Goal: Information Seeking & Learning: Learn about a topic

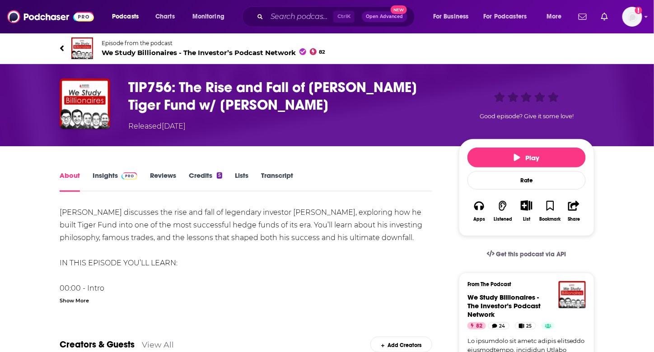
click at [215, 84] on h1 "TIP756: The Rise and Fall of Julian Robertson’s Tiger Fund w/ Kyle Grieve" at bounding box center [286, 96] width 316 height 35
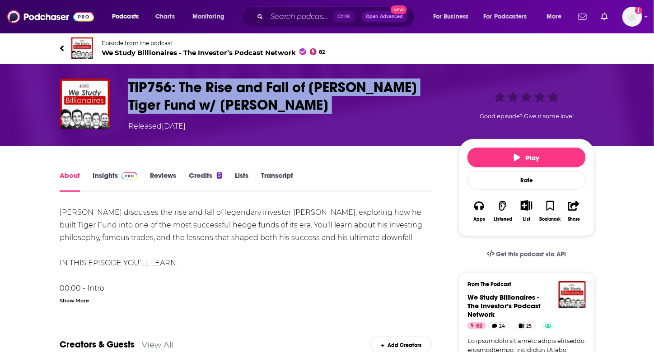
click at [215, 84] on h1 "TIP756: The Rise and Fall of Julian Robertson’s Tiger Fund w/ Kyle Grieve" at bounding box center [286, 96] width 316 height 35
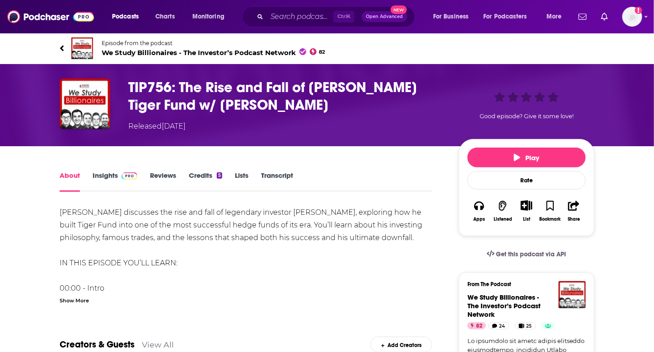
click at [82, 298] on div "Show More" at bounding box center [74, 300] width 29 height 9
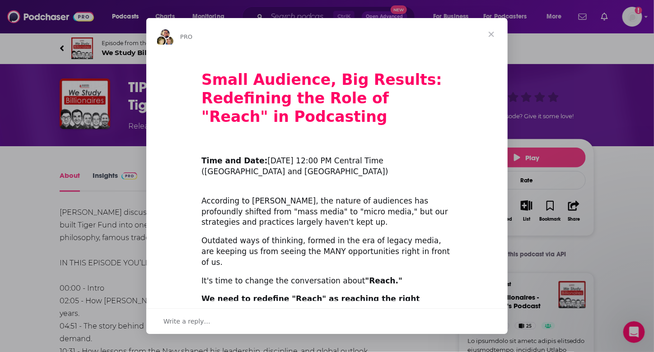
click at [497, 37] on span "Close" at bounding box center [491, 34] width 33 height 33
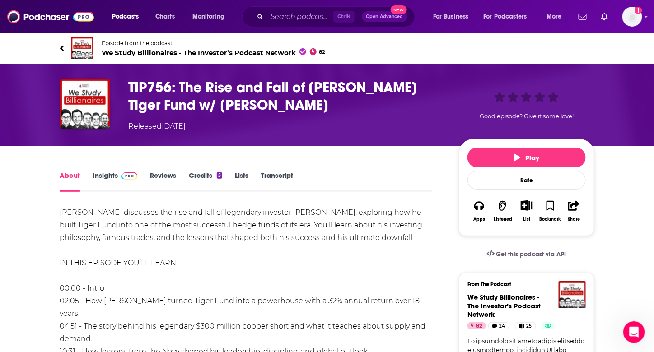
click at [278, 176] on link "Transcript" at bounding box center [277, 181] width 32 height 21
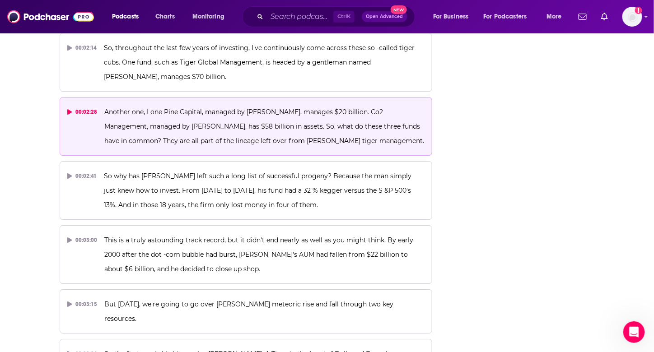
scroll to position [888, 0]
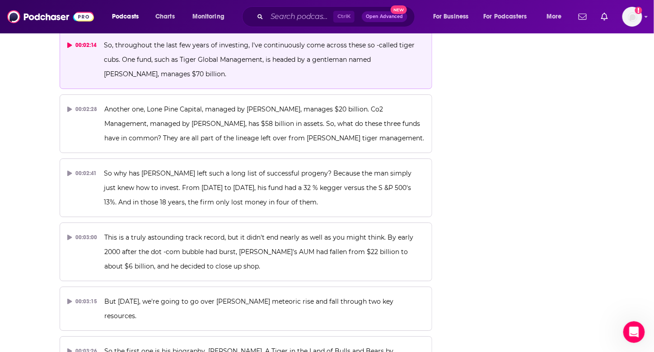
drag, startPoint x: 276, startPoint y: 191, endPoint x: 128, endPoint y: 55, distance: 200.8
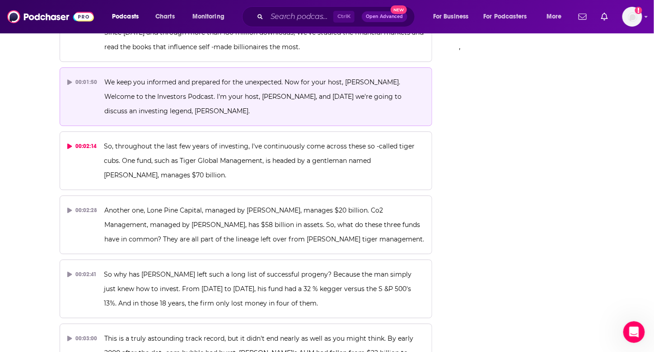
scroll to position [752, 0]
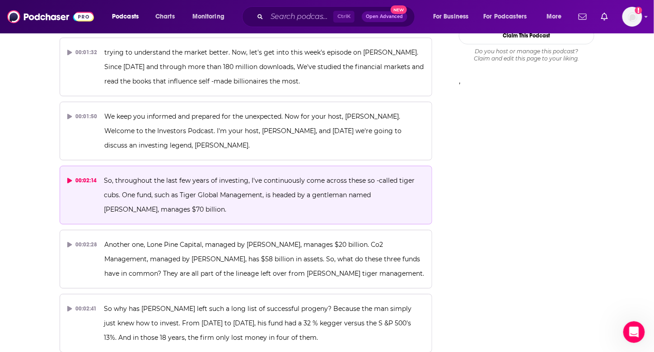
click at [233, 166] on button "00:02:14 So, throughout the last few years of investing, I've continuously come…" at bounding box center [246, 195] width 373 height 59
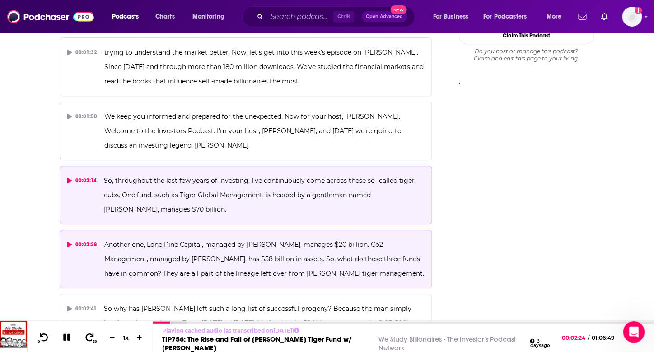
click at [241, 245] on p "Another one, Lone Pine Capital, managed by Steve Mandel, manages $20 billion. C…" at bounding box center [265, 259] width 320 height 43
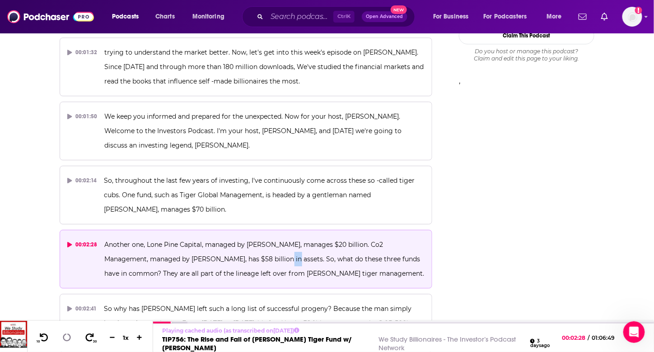
click at [238, 243] on span "Another one, Lone Pine Capital, managed by Steve Mandel, manages $20 billion. C…" at bounding box center [265, 259] width 320 height 37
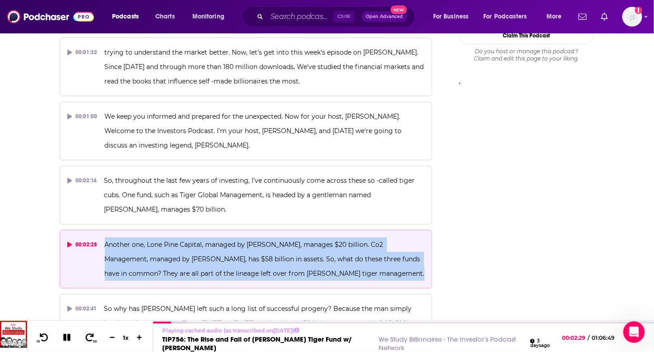
click at [238, 243] on span "Another one, Lone Pine Capital, managed by Steve Mandel, manages $20 billion. C…" at bounding box center [265, 259] width 320 height 37
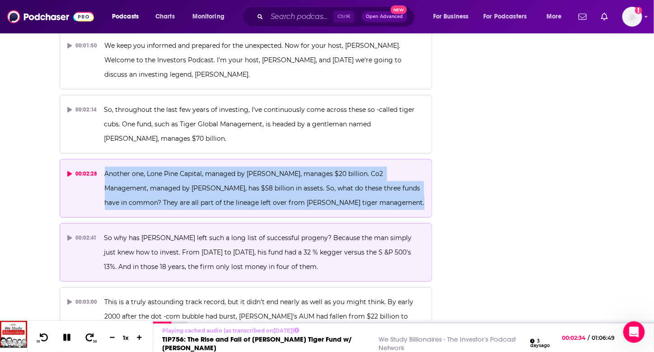
scroll to position [842, 0]
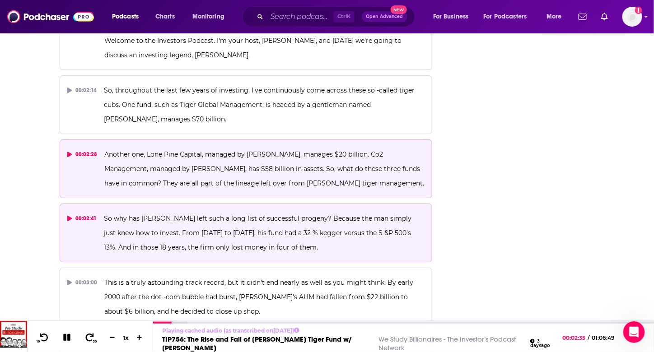
click at [197, 215] on span "So why has Robertson left such a long list of successful progeny? Because the m…" at bounding box center [258, 233] width 309 height 37
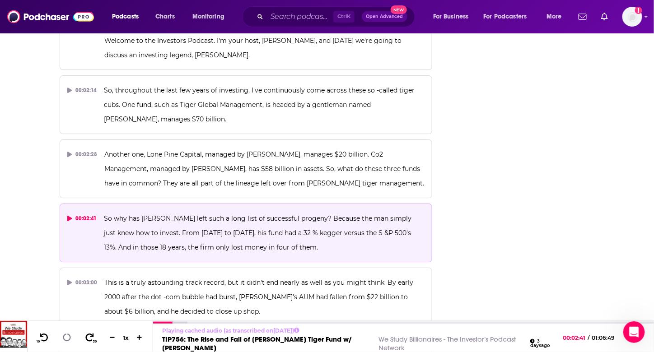
click at [197, 215] on span "So why has Robertson left such a long list of successful progeny? Because the m…" at bounding box center [258, 233] width 309 height 37
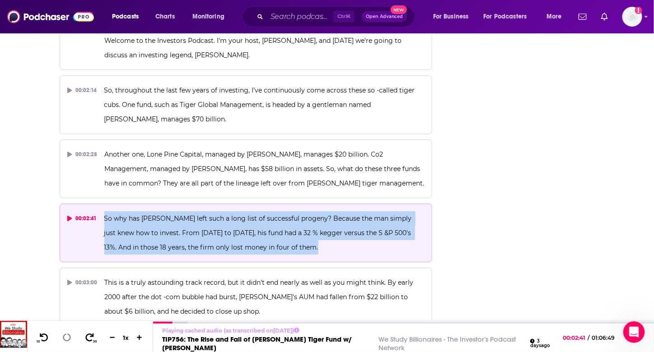
copy span "So why has Robertson left such a long list of successful progeny? Because the m…"
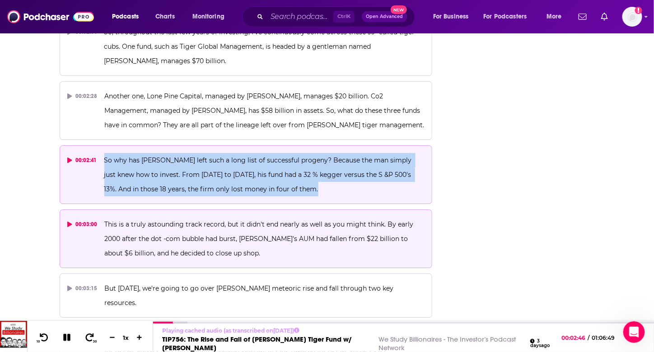
scroll to position [933, 0]
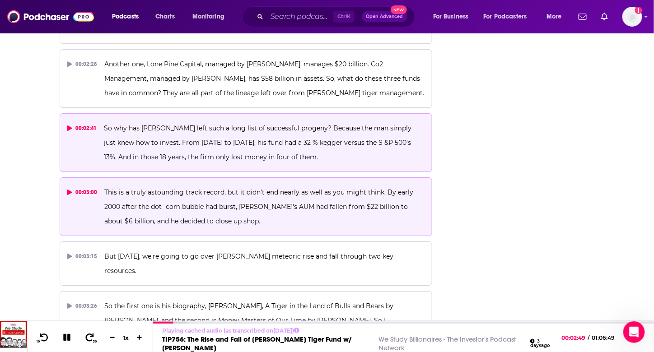
click at [223, 185] on p "This is a truly astounding track record, but it didn't end nearly as well as yo…" at bounding box center [265, 206] width 320 height 43
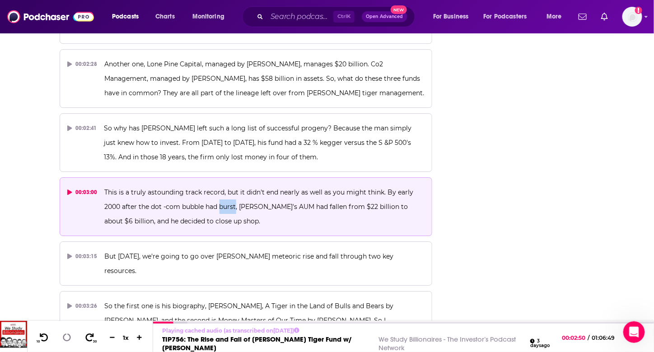
click at [223, 185] on p "This is a truly astounding track record, but it didn't end nearly as well as yo…" at bounding box center [265, 206] width 320 height 43
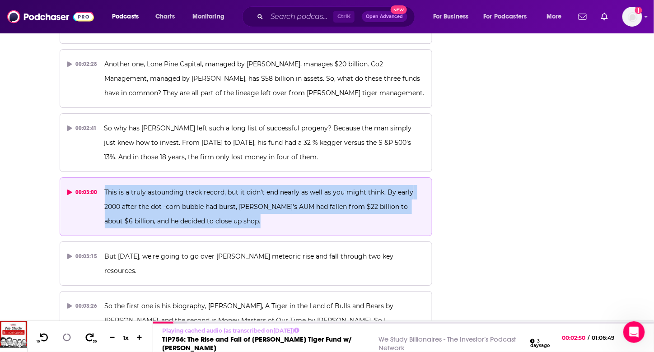
click at [223, 185] on p "This is a truly astounding track record, but it didn't end nearly as well as yo…" at bounding box center [265, 206] width 320 height 43
copy span "This is a truly astounding track record, but it didn't end nearly as well as yo…"
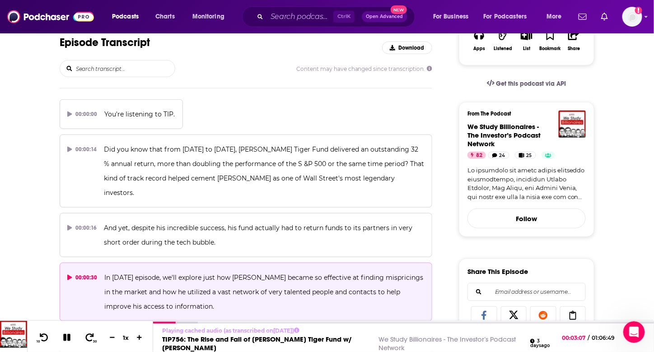
scroll to position [0, 0]
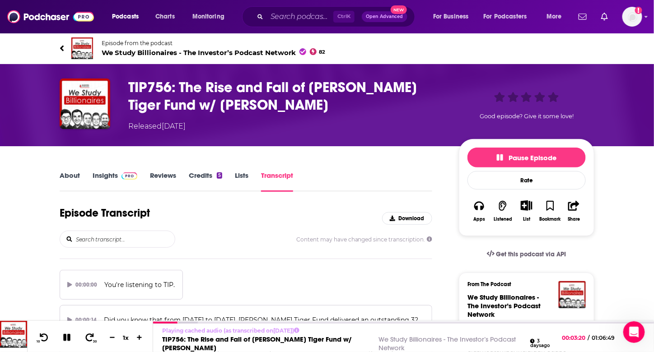
click at [238, 88] on h3 "TIP756: The Rise and Fall of Julian Robertson’s Tiger Fund w/ Kyle Grieve" at bounding box center [286, 96] width 316 height 35
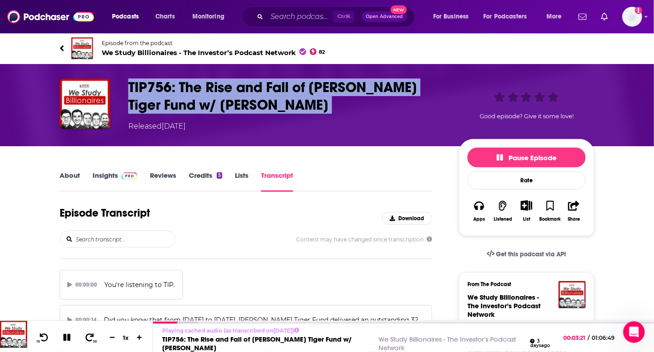
copy h3 "TIP756: The Rise and Fall of Julian Robertson’s Tiger Fund w/ Kyle Grieve"
drag, startPoint x: 68, startPoint y: 337, endPoint x: 78, endPoint y: 335, distance: 10.2
click at [68, 337] on icon at bounding box center [66, 336] width 9 height 9
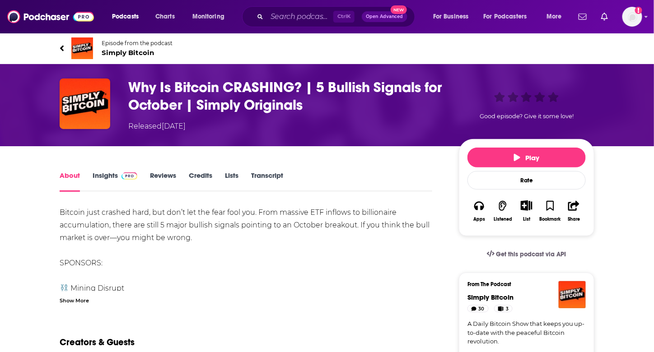
click at [271, 176] on link "Transcript" at bounding box center [267, 181] width 32 height 21
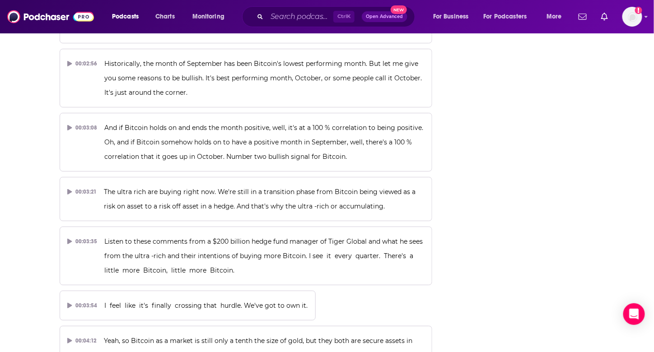
scroll to position [1061, 0]
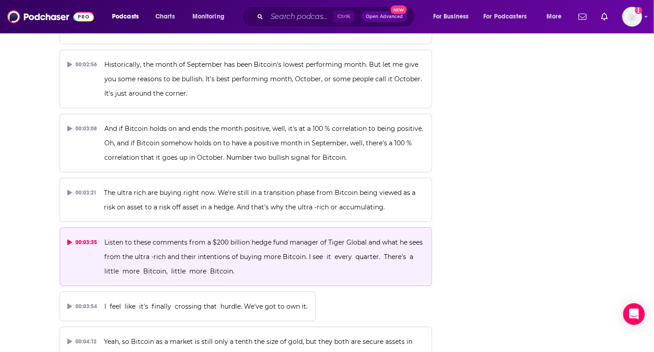
click at [70, 240] on icon at bounding box center [69, 242] width 5 height 5
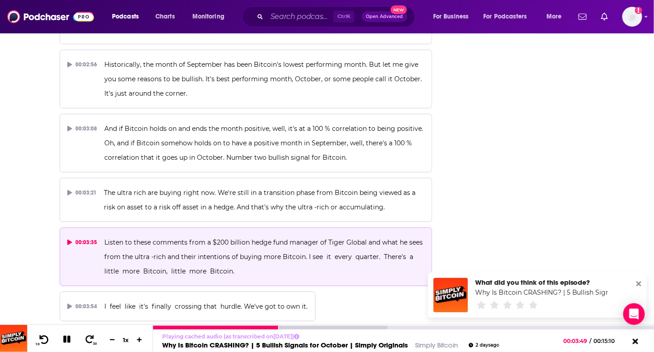
click at [48, 337] on icon at bounding box center [43, 339] width 11 height 9
click at [47, 344] on span at bounding box center [43, 340] width 11 height 11
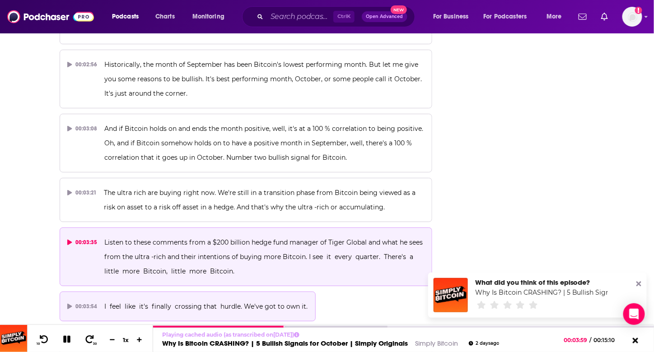
drag, startPoint x: 103, startPoint y: 252, endPoint x: 239, endPoint y: 280, distance: 139.7
click at [264, 253] on button "00:03:35 Listen to these comments from a $200 billion hedge fund manager of Tig…" at bounding box center [246, 257] width 373 height 59
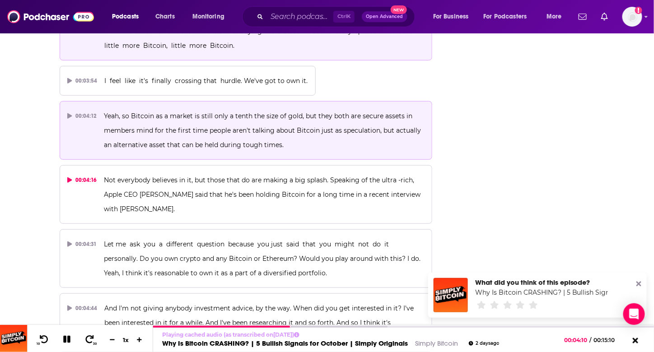
scroll to position [1241, 0]
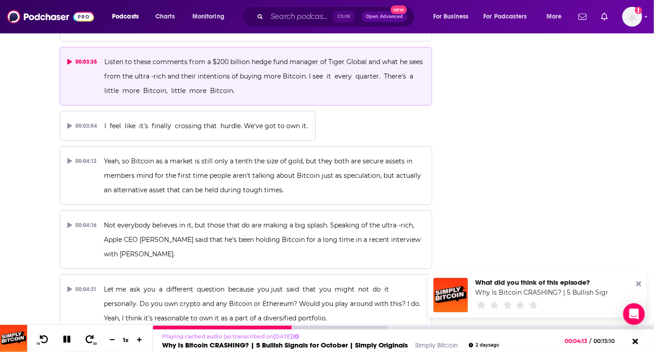
click at [124, 344] on div "1 x" at bounding box center [126, 340] width 40 height 11
click at [139, 341] on icon at bounding box center [139, 339] width 5 height 5
click at [139, 340] on icon at bounding box center [139, 339] width 5 height 5
click at [66, 341] on icon at bounding box center [66, 340] width 10 height 9
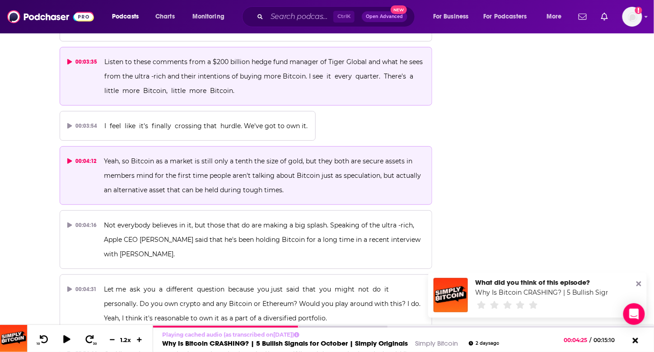
click at [222, 154] on p "Yeah, so Bitcoin as a market is still only a tenth the size of gold, but they b…" at bounding box center [264, 175] width 320 height 43
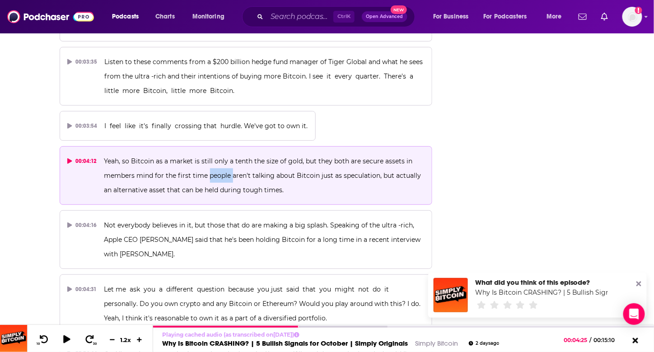
click at [222, 154] on p "Yeah, so Bitcoin as a market is still only a tenth the size of gold, but they b…" at bounding box center [264, 175] width 320 height 43
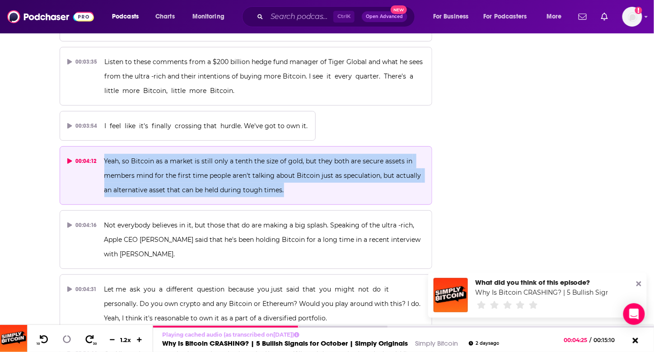
click at [222, 154] on p "Yeah, so Bitcoin as a market is still only a tenth the size of gold, but they b…" at bounding box center [264, 175] width 320 height 43
copy span "Yeah, so Bitcoin as a market is still only a tenth the size of gold, but they b…"
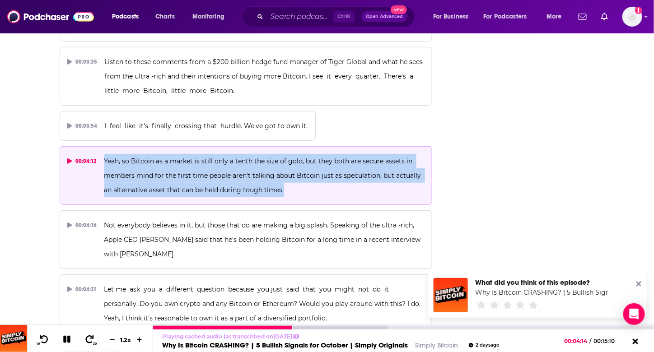
click at [69, 339] on icon at bounding box center [66, 339] width 7 height 7
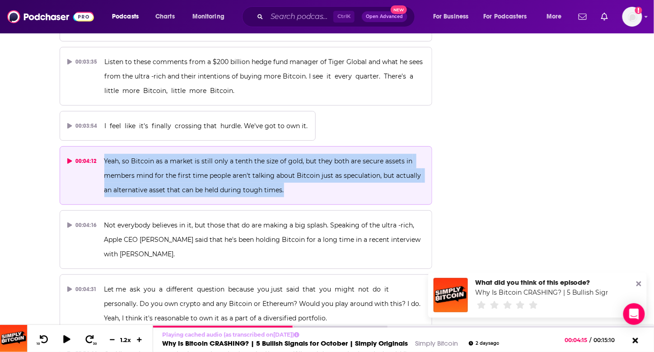
copy span "Yeah, so Bitcoin as a market is still only a tenth the size of gold, but they b…"
click at [294, 169] on p "Yeah, so Bitcoin as a market is still only a tenth the size of gold, but they b…" at bounding box center [264, 175] width 320 height 43
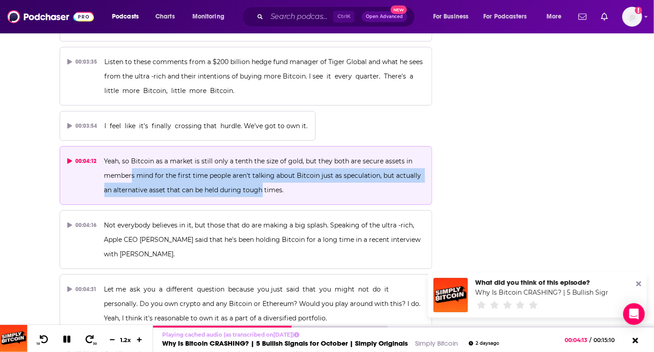
drag, startPoint x: 130, startPoint y: 149, endPoint x: 260, endPoint y: 170, distance: 131.8
click at [260, 170] on p "Yeah, so Bitcoin as a market is still only a tenth the size of gold, but they b…" at bounding box center [264, 175] width 320 height 43
copy span "s mind for the first time people aren't talking about Bitcoin just as speculati…"
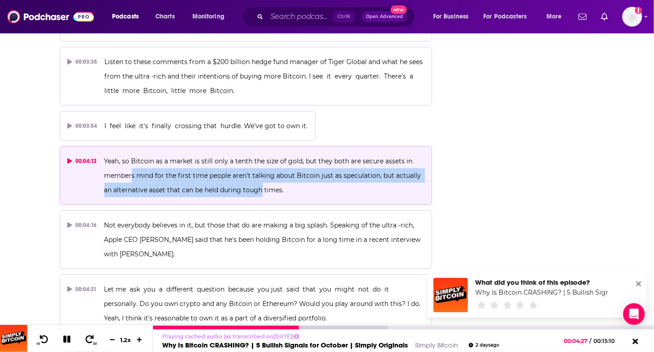
click at [70, 341] on icon at bounding box center [67, 340] width 12 height 10
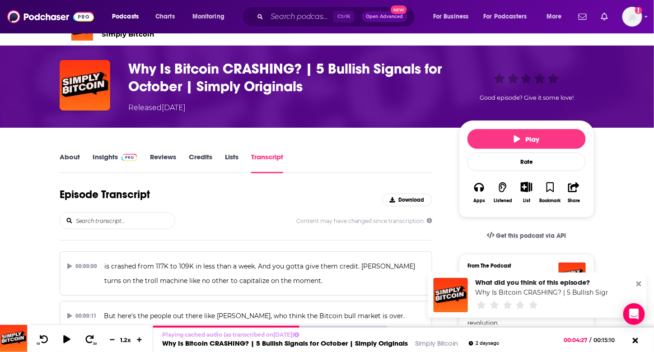
scroll to position [0, 0]
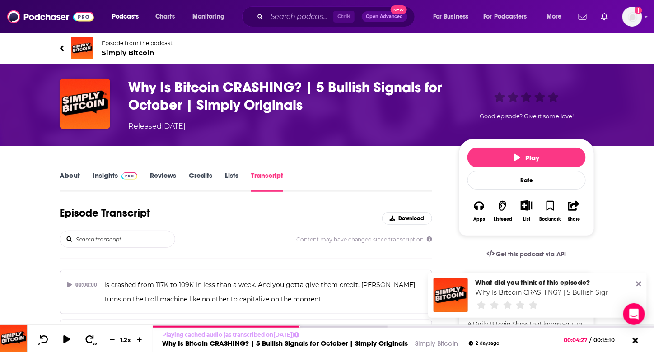
click at [230, 89] on h3 "Why Is Bitcoin CRASHING? | 5 Bullish Signals for October | Simply Originals" at bounding box center [286, 96] width 316 height 35
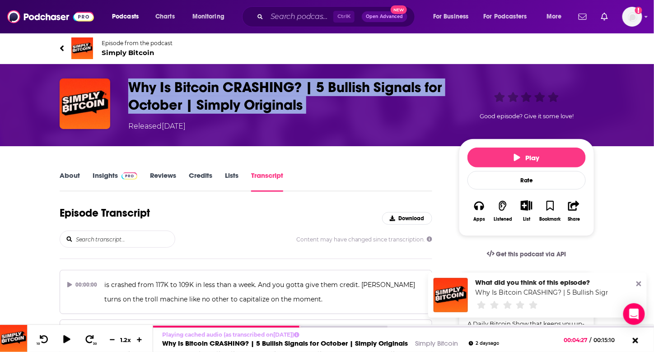
click at [230, 89] on h3 "Why Is Bitcoin CRASHING? | 5 Bullish Signals for October | Simply Originals" at bounding box center [286, 96] width 316 height 35
copy h3 "Why Is Bitcoin CRASHING? | 5 Bullish Signals for October | Simply Originals"
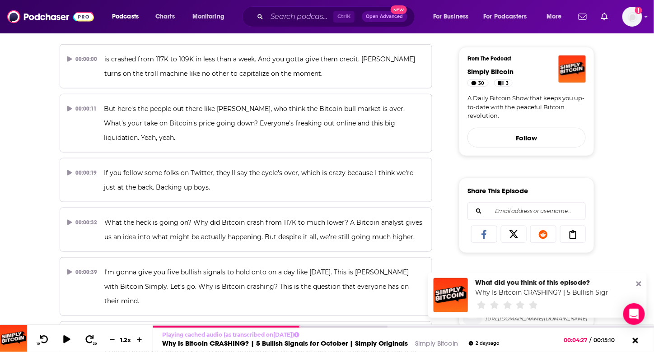
scroll to position [1106, 0]
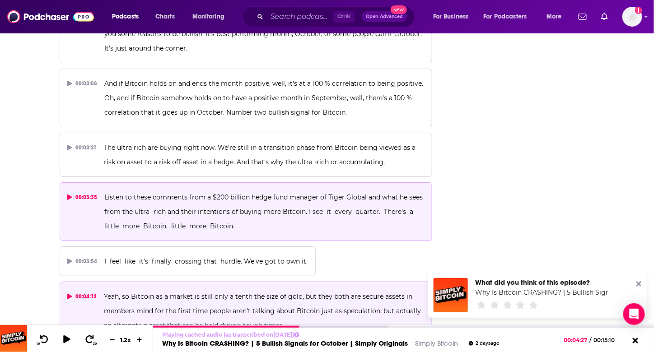
drag, startPoint x: 110, startPoint y: 178, endPoint x: 229, endPoint y: 197, distance: 120.4
click at [229, 197] on button "00:03:35 Listen to these comments from a $200 billion hedge fund manager of Tig…" at bounding box center [246, 211] width 373 height 59
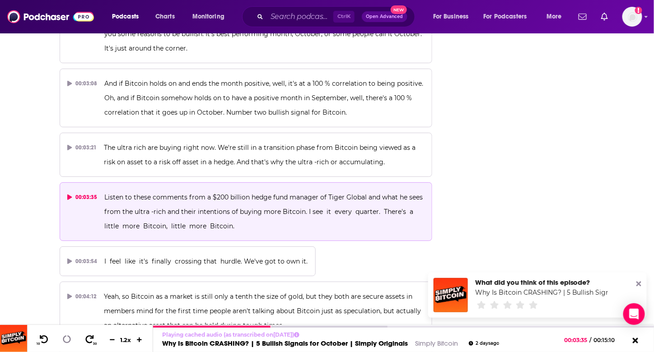
click at [229, 200] on p "Listen to these comments from a $200 billion hedge fund manager of Tiger Global…" at bounding box center [265, 211] width 320 height 43
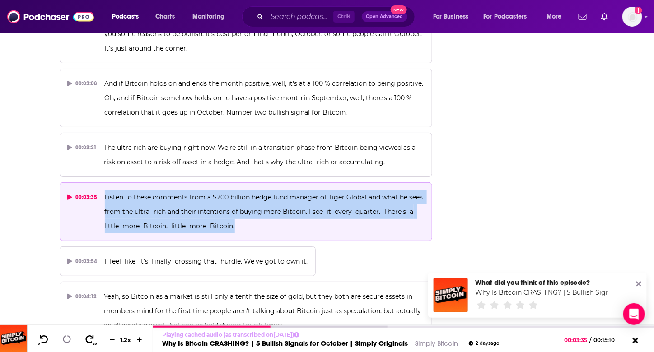
click at [229, 200] on p "Listen to these comments from a $200 billion hedge fund manager of Tiger Global…" at bounding box center [265, 211] width 320 height 43
copy span "Listen to these comments from a $200 billion hedge fund manager of Tiger Global…"
click at [221, 206] on p "Listen to these comments from a $200 billion hedge fund manager of Tiger Global…" at bounding box center [265, 211] width 320 height 43
drag, startPoint x: 219, startPoint y: 206, endPoint x: 103, endPoint y: 176, distance: 120.1
click at [105, 190] on p "Listen to these comments from a $200 billion hedge fund manager of Tiger Global…" at bounding box center [265, 211] width 320 height 43
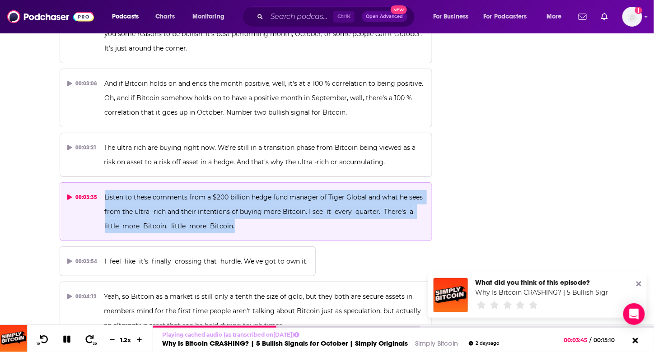
copy span "Listen to these comments from a $200 billion hedge fund manager of Tiger Global…"
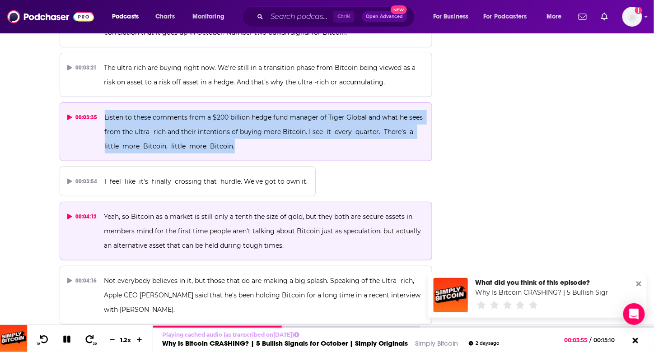
scroll to position [1196, 0]
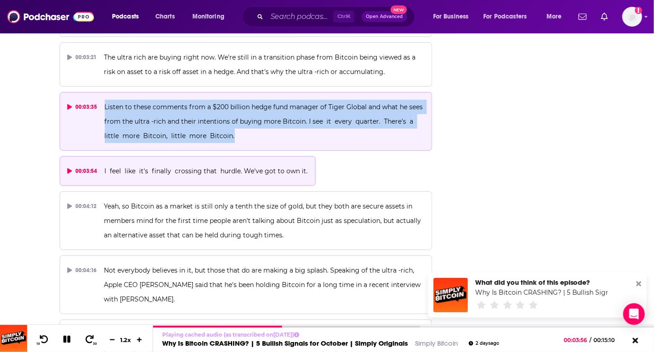
drag, startPoint x: 303, startPoint y: 150, endPoint x: 125, endPoint y: 150, distance: 178.4
click at [131, 156] on button "00:03:54 I feel like it's finally crossing that hurdle. We've got to own it." at bounding box center [188, 171] width 256 height 30
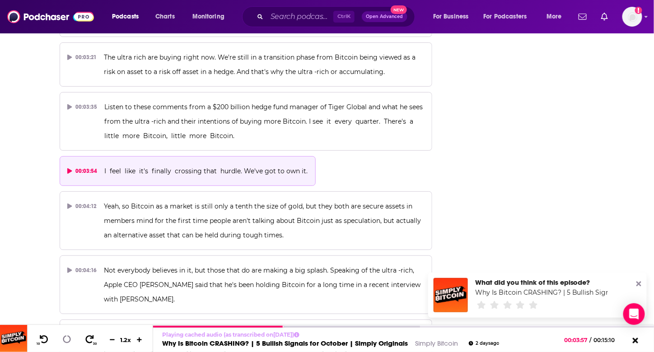
click at [127, 167] on span "I feel like it's finally crossing that hurdle. We've got to own it." at bounding box center [206, 171] width 203 height 8
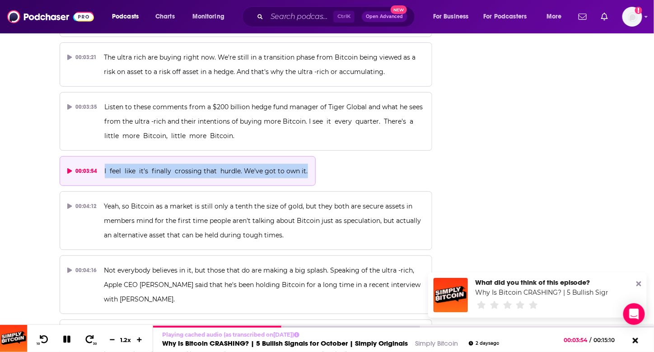
click at [127, 167] on span "I feel like it's finally crossing that hurdle. We've got to own it." at bounding box center [206, 171] width 203 height 8
copy span "I feel like it's finally crossing that hurdle. We've got to own it."
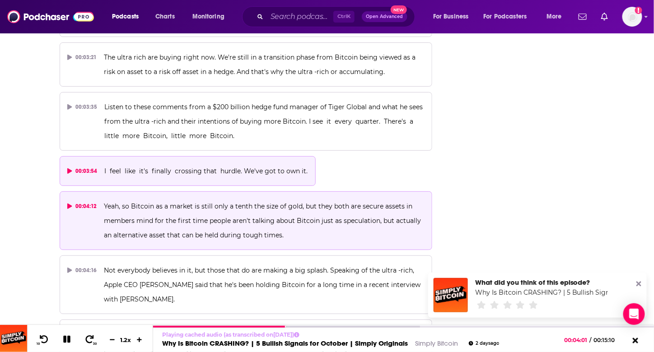
click at [285, 209] on p "Yeah, so Bitcoin as a market is still only a tenth the size of gold, but they b…" at bounding box center [264, 220] width 320 height 43
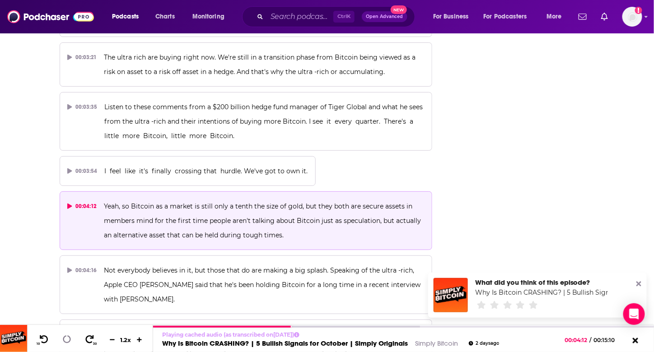
click at [285, 209] on p "Yeah, so Bitcoin as a market is still only a tenth the size of gold, but they b…" at bounding box center [264, 220] width 320 height 43
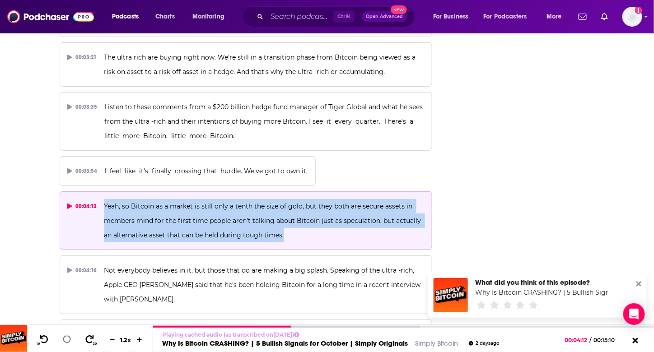
click at [285, 209] on p "Yeah, so Bitcoin as a market is still only a tenth the size of gold, but they b…" at bounding box center [264, 220] width 320 height 43
copy span "Yeah, so Bitcoin as a market is still only a tenth the size of gold, but they b…"
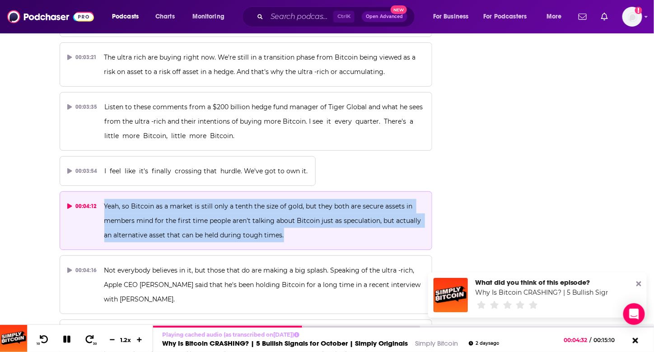
click at [238, 202] on span "Yeah, so Bitcoin as a market is still only a tenth the size of gold, but they b…" at bounding box center [263, 220] width 319 height 37
drag, startPoint x: 242, startPoint y: 207, endPoint x: 235, endPoint y: 203, distance: 7.9
click at [235, 203] on p "Yeah, so Bitcoin as a market is still only a tenth the size of gold, but they b…" at bounding box center [264, 220] width 320 height 43
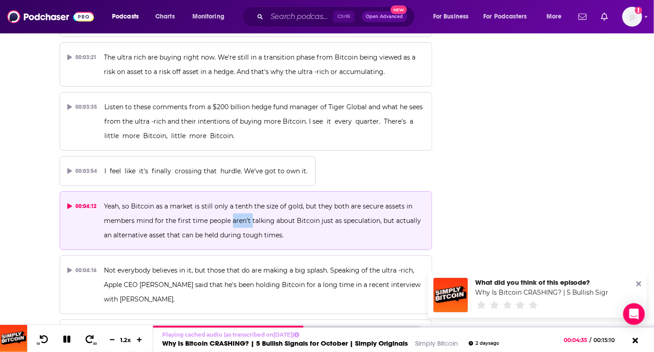
click at [235, 203] on p "Yeah, so Bitcoin as a market is still only a tenth the size of gold, but they b…" at bounding box center [264, 220] width 320 height 43
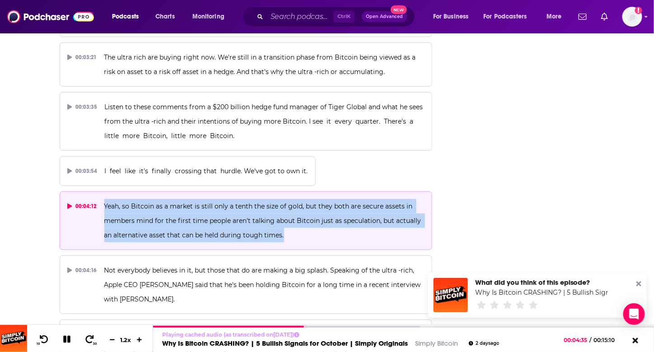
click at [235, 203] on p "Yeah, so Bitcoin as a market is still only a tenth the size of gold, but they b…" at bounding box center [264, 220] width 320 height 43
click at [362, 218] on p "Yeah, so Bitcoin as a market is still only a tenth the size of gold, but they b…" at bounding box center [264, 220] width 320 height 43
drag, startPoint x: 340, startPoint y: 212, endPoint x: 97, endPoint y: 188, distance: 243.7
click at [97, 192] on button "00:04:12 Yeah, so Bitcoin as a market is still only a tenth the size of gold, b…" at bounding box center [246, 221] width 373 height 59
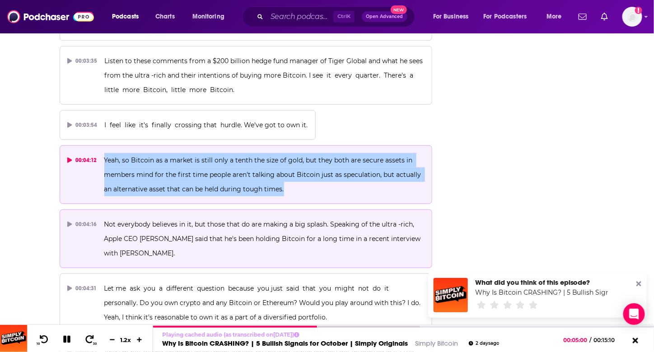
scroll to position [1286, 0]
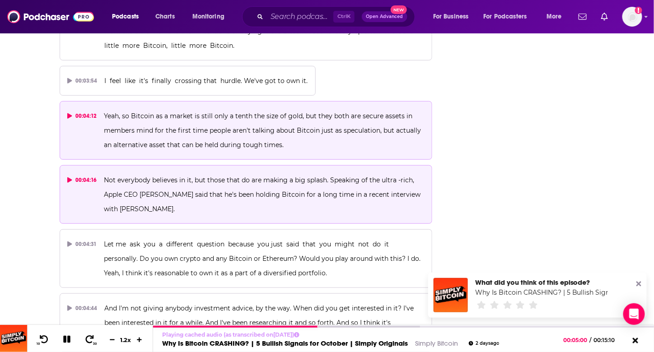
click at [159, 177] on p "Not everybody believes in it, but those that do are making a big splash. Speaki…" at bounding box center [264, 194] width 320 height 43
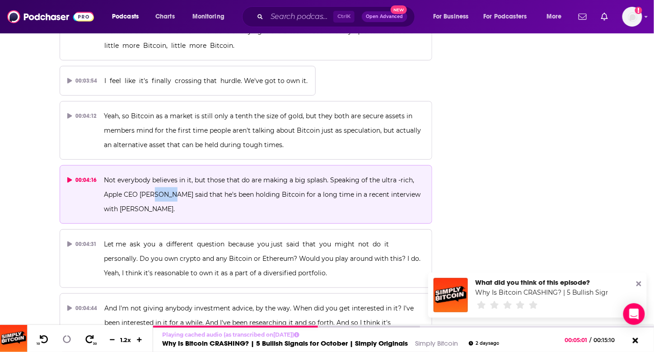
click at [159, 176] on p "Not everybody believes in it, but those that do are making a big splash. Speaki…" at bounding box center [264, 194] width 320 height 43
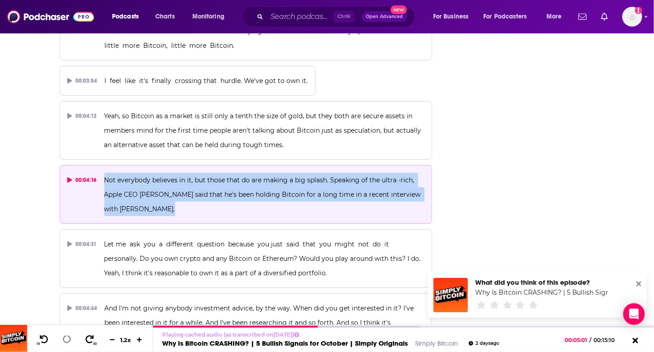
click at [159, 176] on p "Not everybody believes in it, but those that do are making a big splash. Speaki…" at bounding box center [264, 194] width 320 height 43
click at [177, 184] on p "Not everybody believes in it, but those that do are making a big splash. Speaki…" at bounding box center [264, 194] width 320 height 43
drag, startPoint x: 165, startPoint y: 183, endPoint x: 99, endPoint y: 163, distance: 69.0
click at [99, 165] on button "00:04:16 Not everybody believes in it, but those that do are making a big splas…" at bounding box center [246, 194] width 373 height 59
click at [414, 173] on p "Not everybody believes in it, but those that do are making a big splash. Speaki…" at bounding box center [264, 194] width 320 height 43
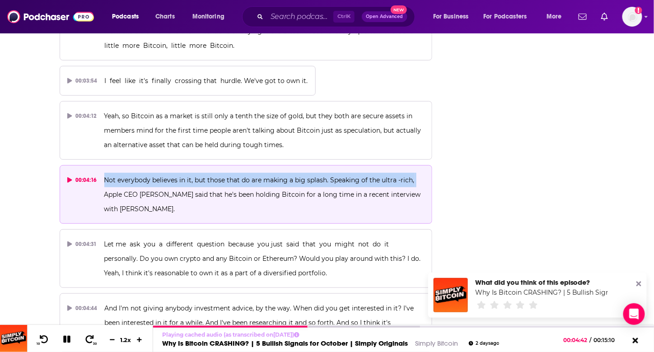
drag, startPoint x: 417, startPoint y: 160, endPoint x: 104, endPoint y: 158, distance: 312.6
click at [104, 173] on p "Not everybody believes in it, but those that do are making a big splash. Speaki…" at bounding box center [264, 194] width 320 height 43
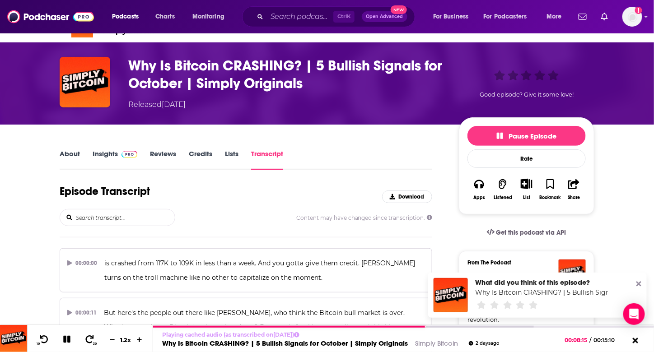
scroll to position [0, 0]
